Goal: Complete application form: Complete application form

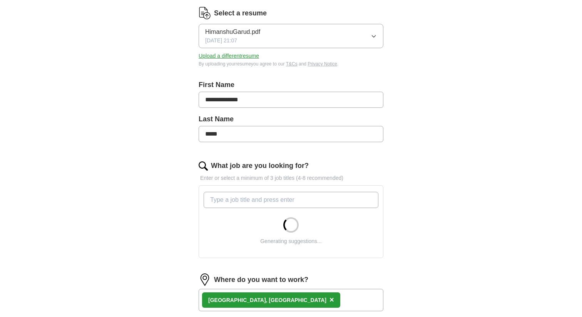
scroll to position [102, 0]
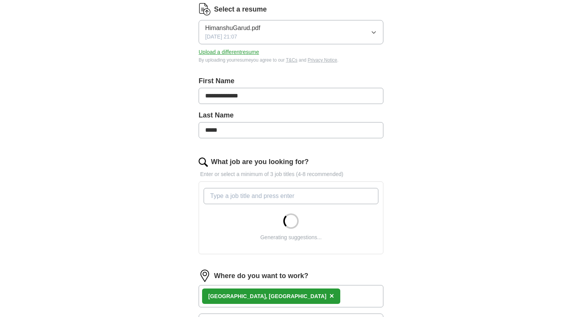
click at [275, 200] on input "What job are you looking for?" at bounding box center [291, 196] width 175 height 16
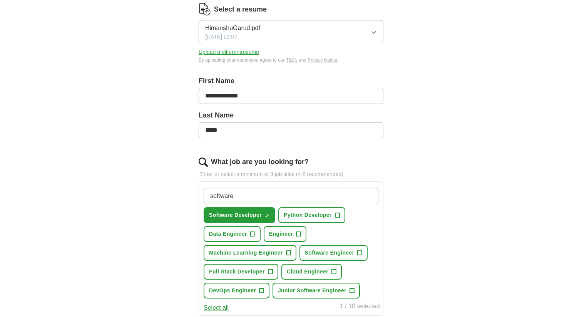
type input "software"
click at [331, 216] on span "Python Developer" at bounding box center [308, 215] width 48 height 8
click at [325, 259] on button "Software Engineer +" at bounding box center [334, 253] width 69 height 16
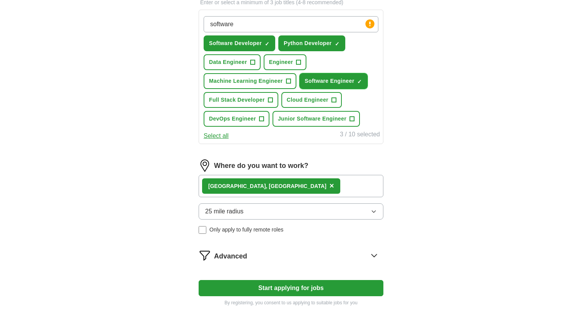
scroll to position [277, 0]
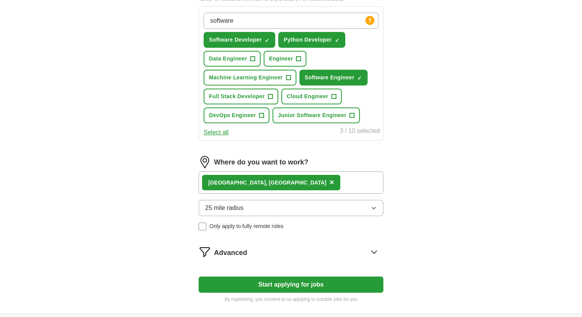
click at [305, 178] on div "Bellevue, [GEOGRAPHIC_DATA] ×" at bounding box center [291, 182] width 185 height 22
click at [259, 205] on button "25 mile radius" at bounding box center [291, 208] width 185 height 16
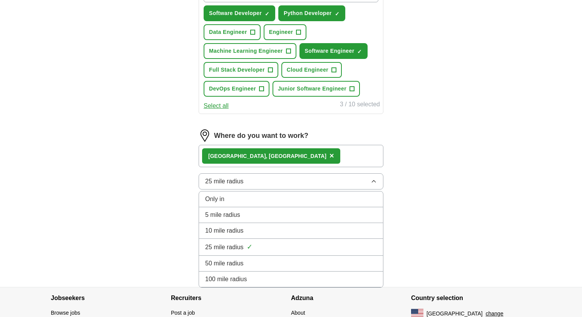
scroll to position [311, 0]
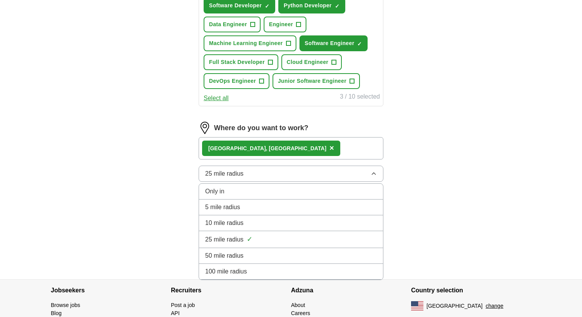
click at [235, 266] on li "100 mile radius" at bounding box center [291, 272] width 184 height 16
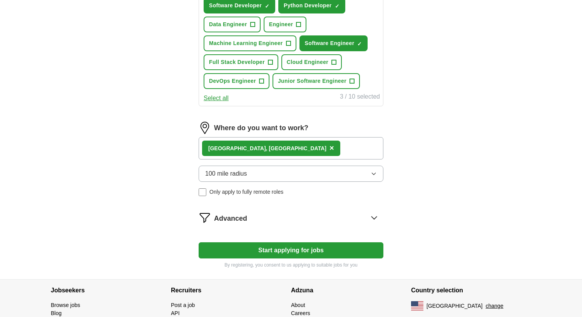
click at [259, 171] on button "100 mile radius" at bounding box center [291, 174] width 185 height 16
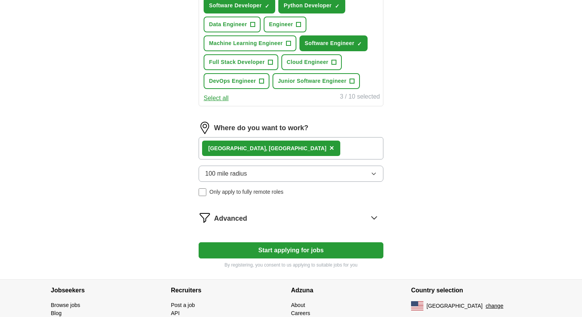
scroll to position [302, 0]
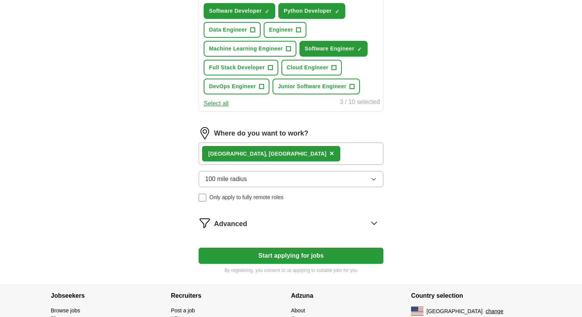
click at [231, 258] on button "Start applying for jobs" at bounding box center [291, 256] width 185 height 16
select select "**"
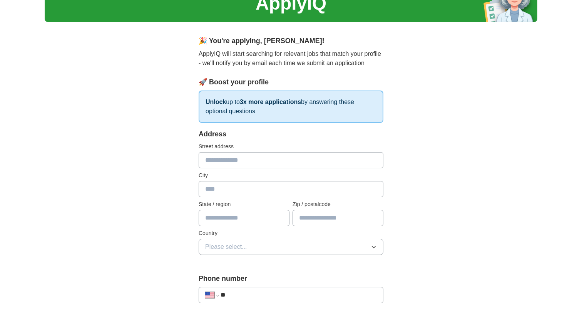
scroll to position [0, 0]
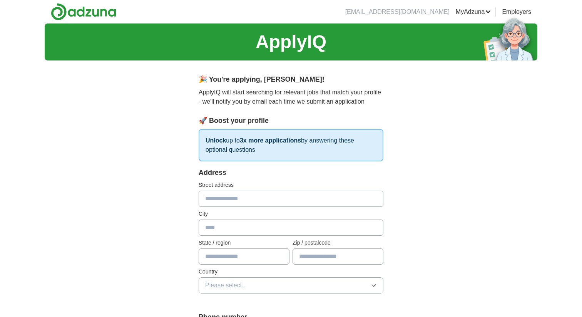
click at [244, 200] on input "text" at bounding box center [291, 199] width 185 height 16
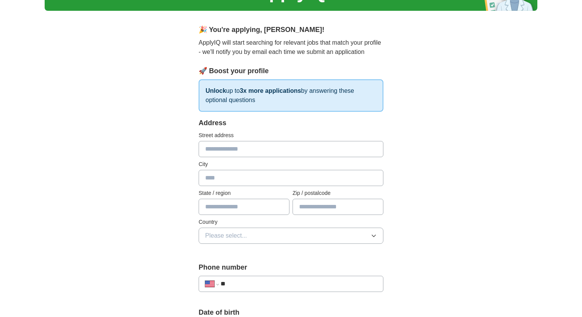
scroll to position [56, 0]
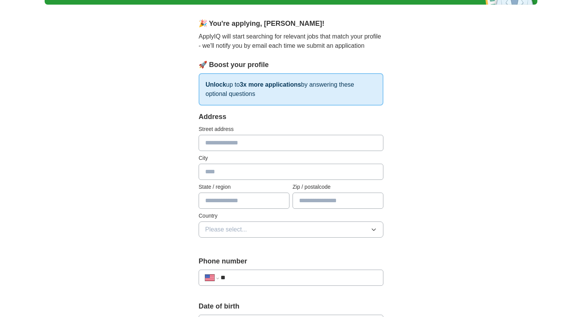
click at [234, 173] on input "text" at bounding box center [291, 172] width 185 height 16
type input "********"
type input "*"
type input "**********"
type input "*****"
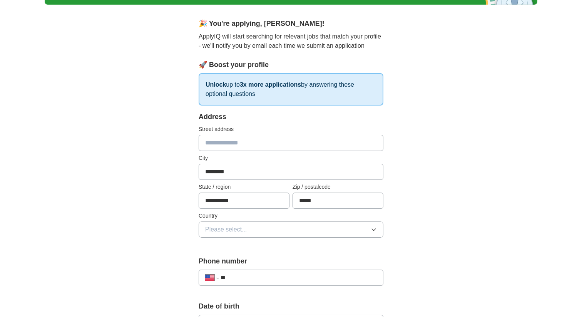
click at [229, 234] on button "Please select..." at bounding box center [291, 229] width 185 height 16
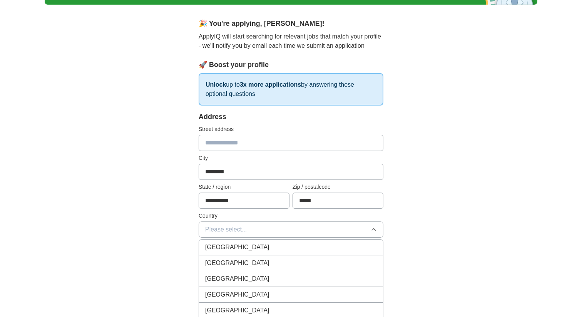
click at [220, 263] on span "[GEOGRAPHIC_DATA]" at bounding box center [237, 262] width 64 height 9
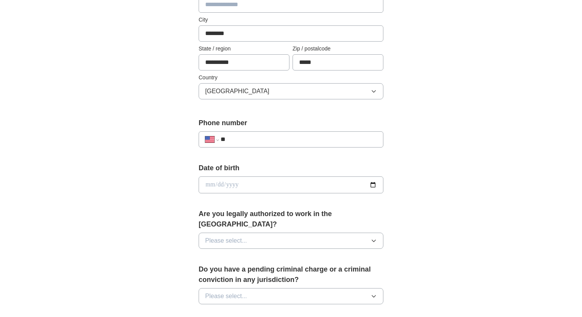
scroll to position [197, 0]
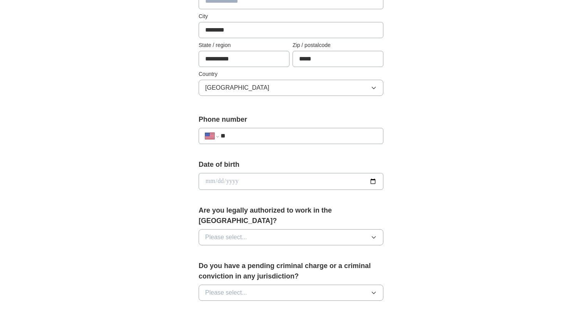
click at [268, 138] on input "**" at bounding box center [299, 135] width 156 height 9
type input "**********"
click at [370, 181] on input "date" at bounding box center [291, 181] width 185 height 17
type input "**********"
click at [288, 229] on button "Please select..." at bounding box center [291, 237] width 185 height 16
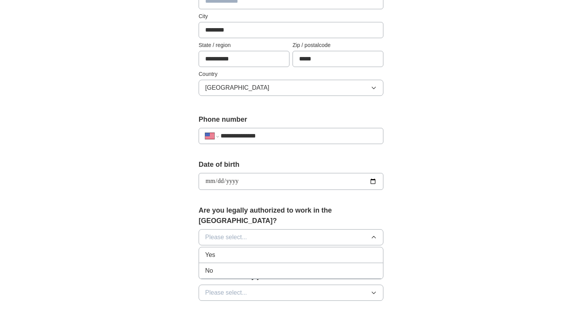
click at [260, 247] on li "Yes" at bounding box center [291, 255] width 184 height 16
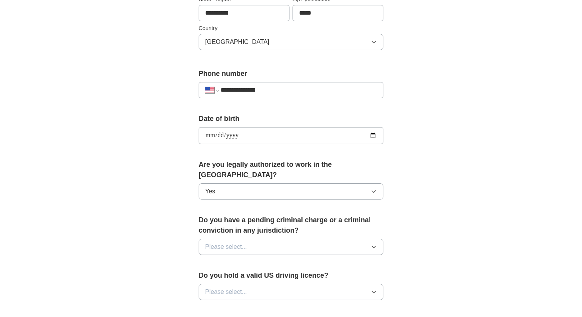
scroll to position [248, 0]
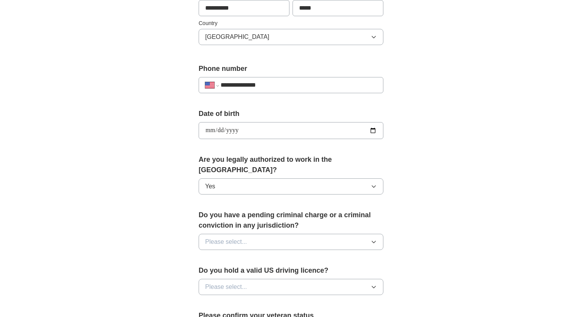
click at [273, 234] on button "Please select..." at bounding box center [291, 242] width 185 height 16
click at [247, 271] on div "No" at bounding box center [291, 275] width 172 height 9
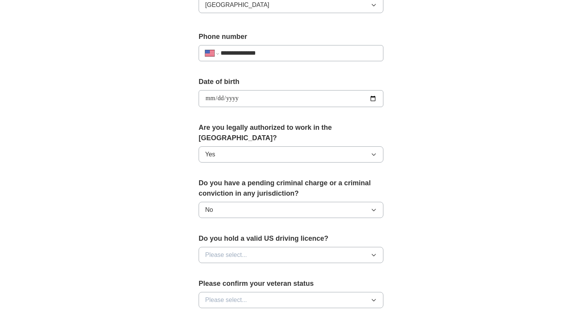
scroll to position [288, 0]
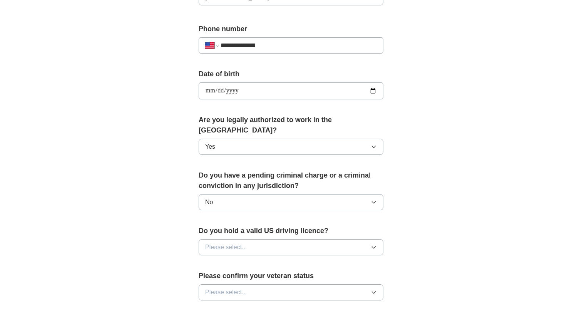
click at [263, 239] on button "Please select..." at bounding box center [291, 247] width 185 height 16
click at [244, 260] on div "Yes" at bounding box center [291, 264] width 172 height 9
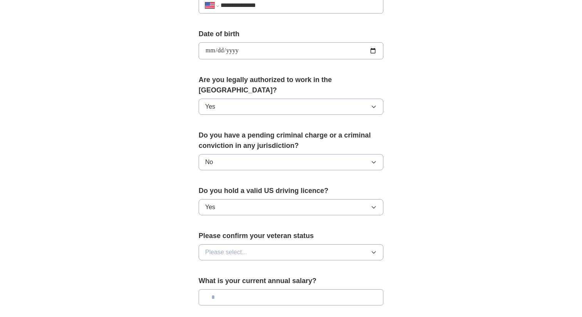
scroll to position [343, 0]
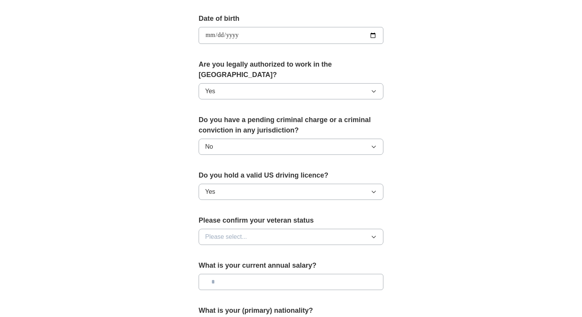
click at [257, 184] on button "Yes" at bounding box center [291, 192] width 185 height 16
click at [253, 205] on div "Yes ✓" at bounding box center [291, 210] width 172 height 10
click at [255, 184] on button "Yes" at bounding box center [291, 192] width 185 height 16
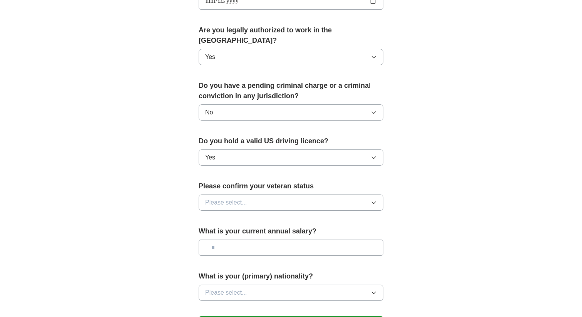
scroll to position [379, 0]
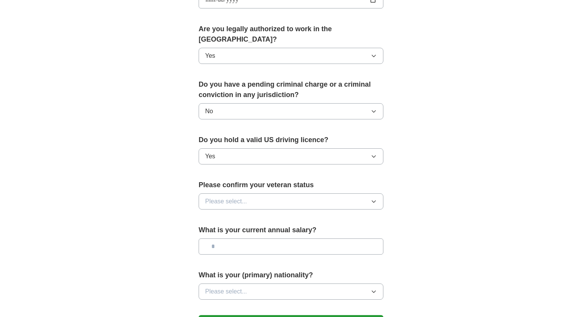
click at [250, 196] on button "Please select..." at bounding box center [291, 201] width 185 height 16
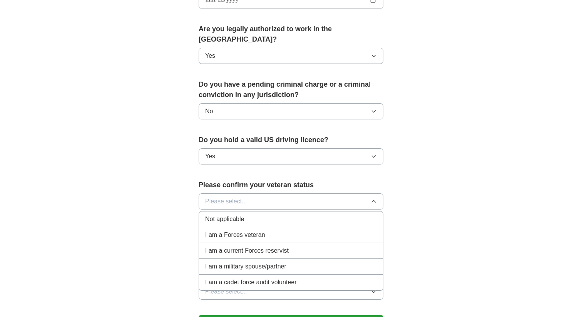
click at [236, 213] on li "Not applicable" at bounding box center [291, 219] width 184 height 16
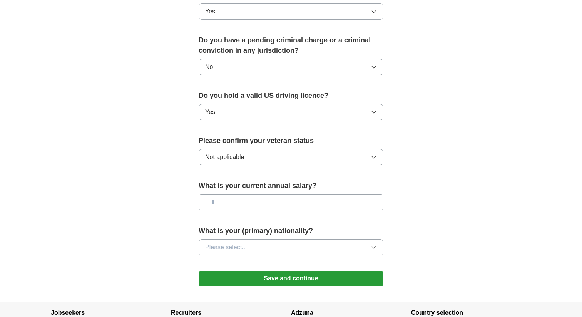
scroll to position [427, 0]
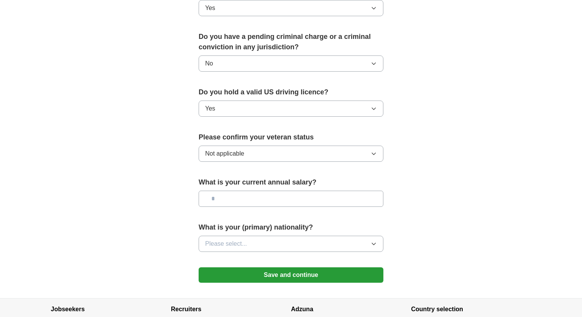
click at [253, 191] on input "text" at bounding box center [291, 199] width 185 height 16
click at [246, 239] on span "Please select..." at bounding box center [226, 243] width 42 height 9
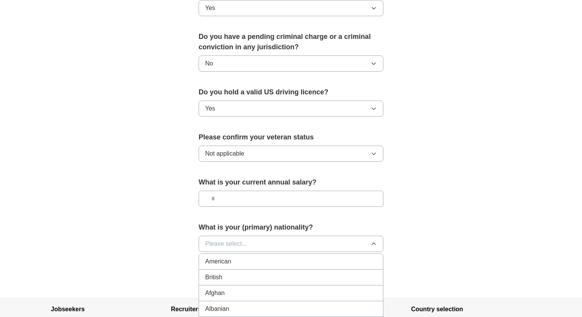
click at [246, 239] on span "Please select..." at bounding box center [226, 243] width 42 height 9
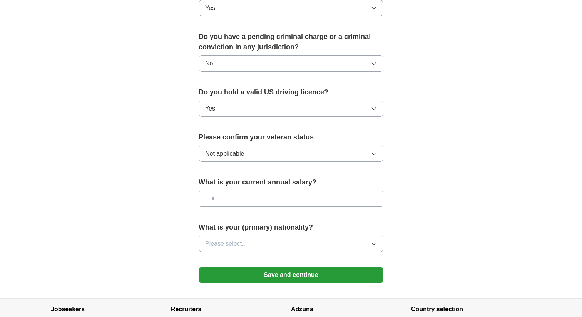
click at [228, 267] on button "Save and continue" at bounding box center [291, 274] width 185 height 15
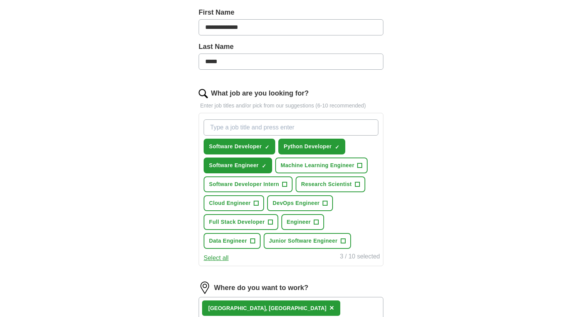
scroll to position [386, 0]
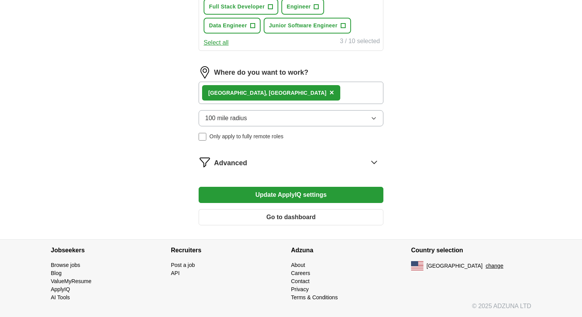
click at [274, 221] on button "Go to dashboard" at bounding box center [291, 217] width 185 height 16
